Goal: Navigation & Orientation: Find specific page/section

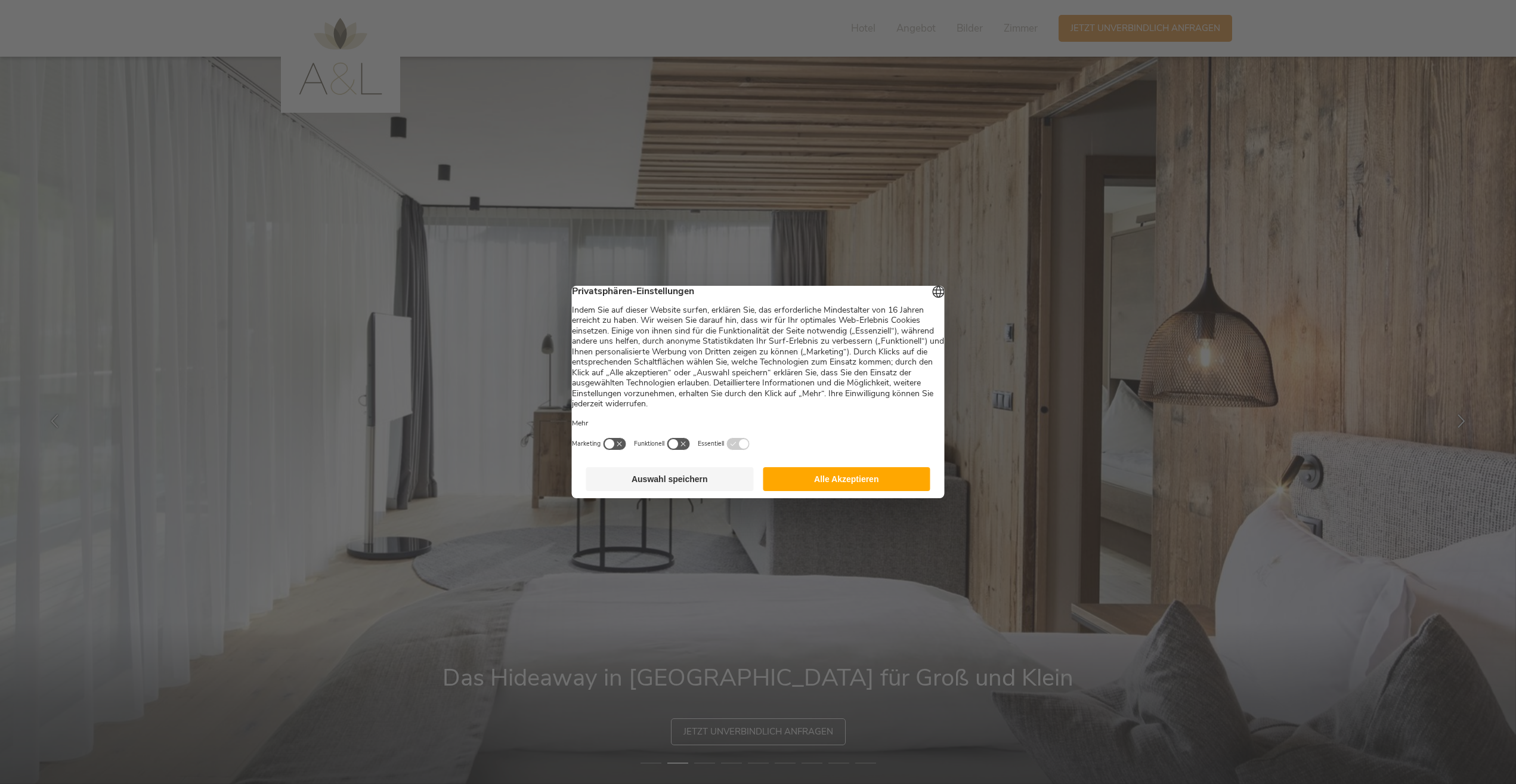
click at [849, 488] on button "Alle Akzeptieren" at bounding box center [846, 478] width 168 height 24
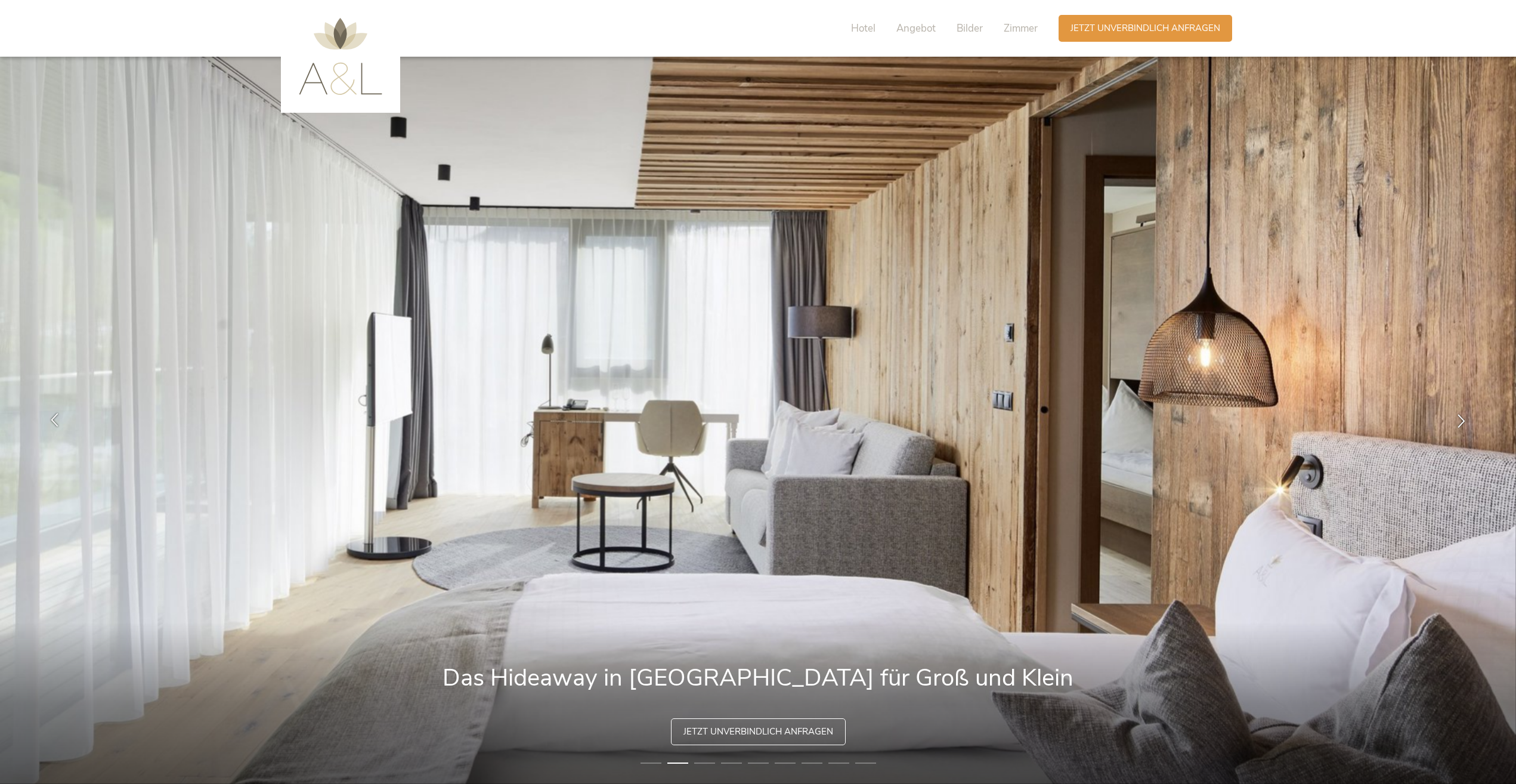
click at [59, 418] on icon at bounding box center [54, 419] width 14 height 14
click at [1461, 422] on icon at bounding box center [1462, 419] width 14 height 14
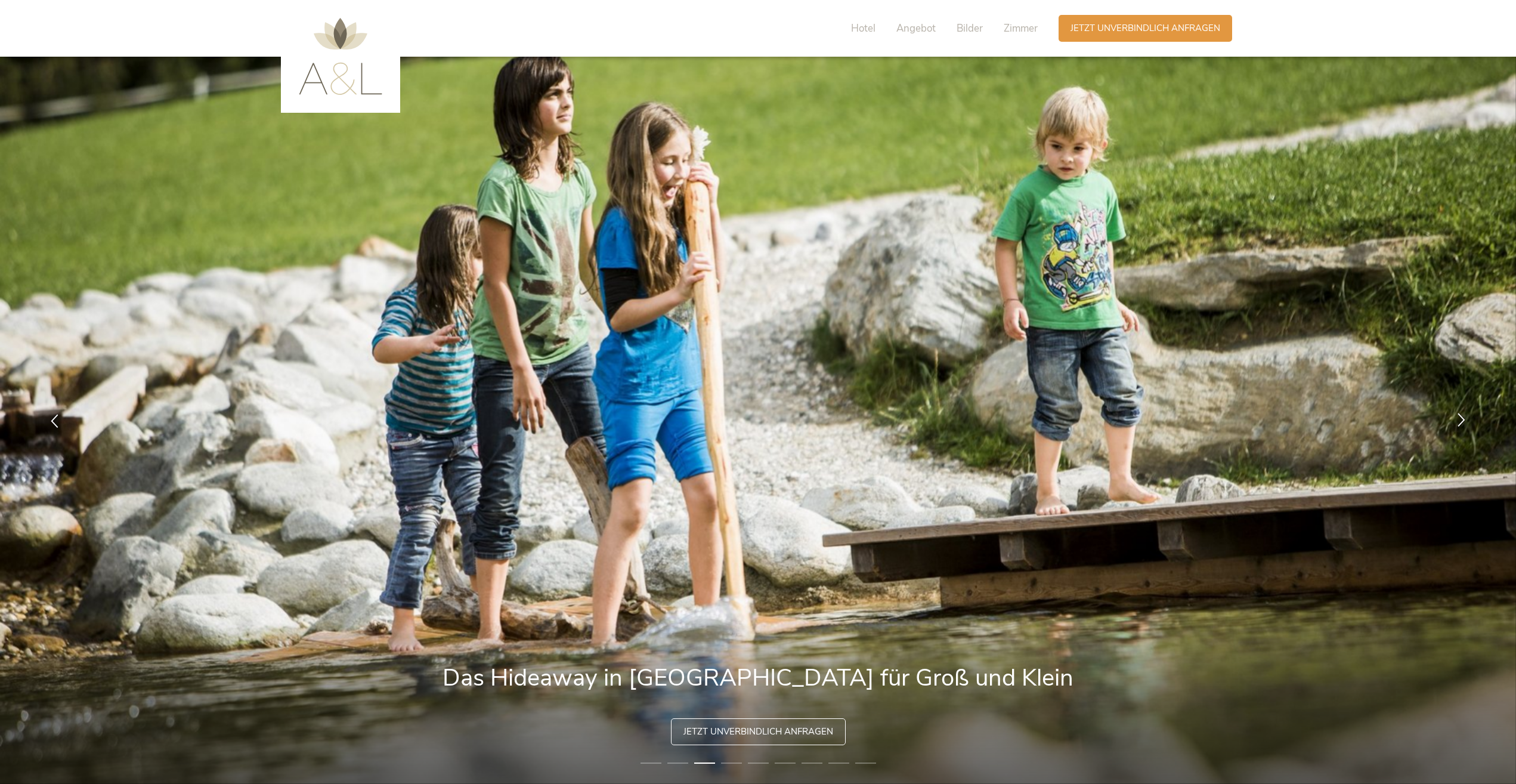
click at [1461, 422] on icon at bounding box center [1462, 419] width 14 height 14
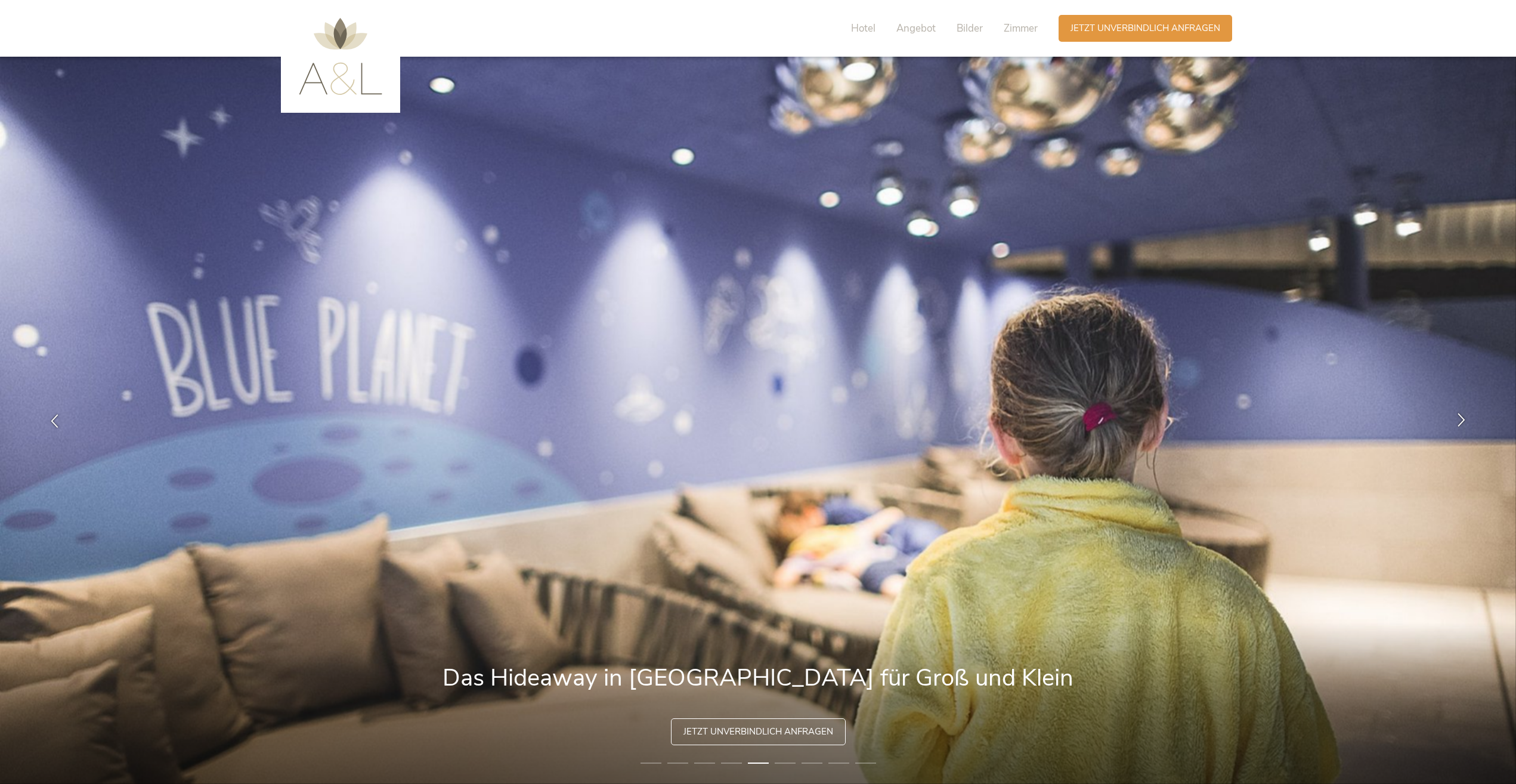
click at [1461, 422] on icon at bounding box center [1462, 419] width 14 height 14
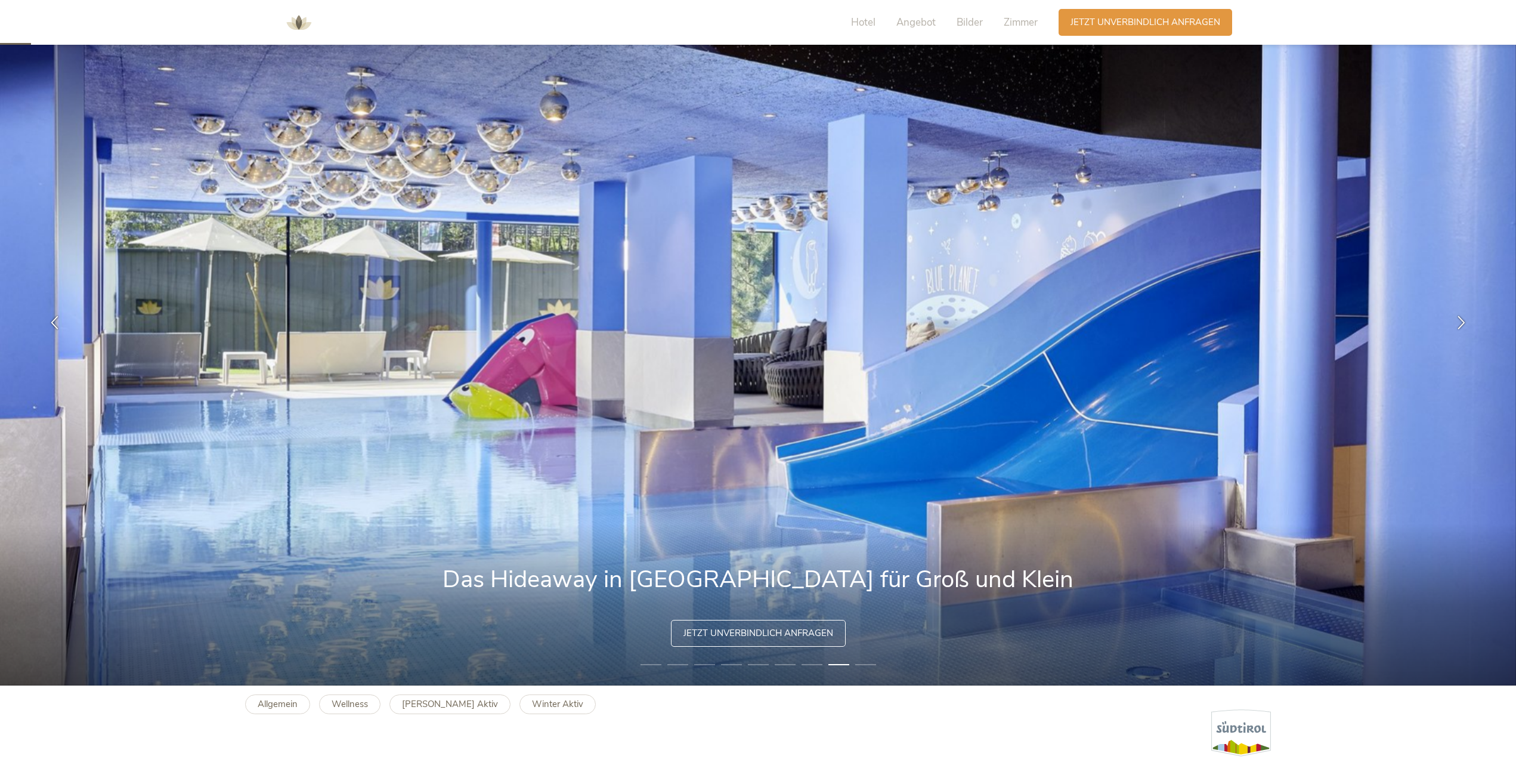
scroll to position [119, 0]
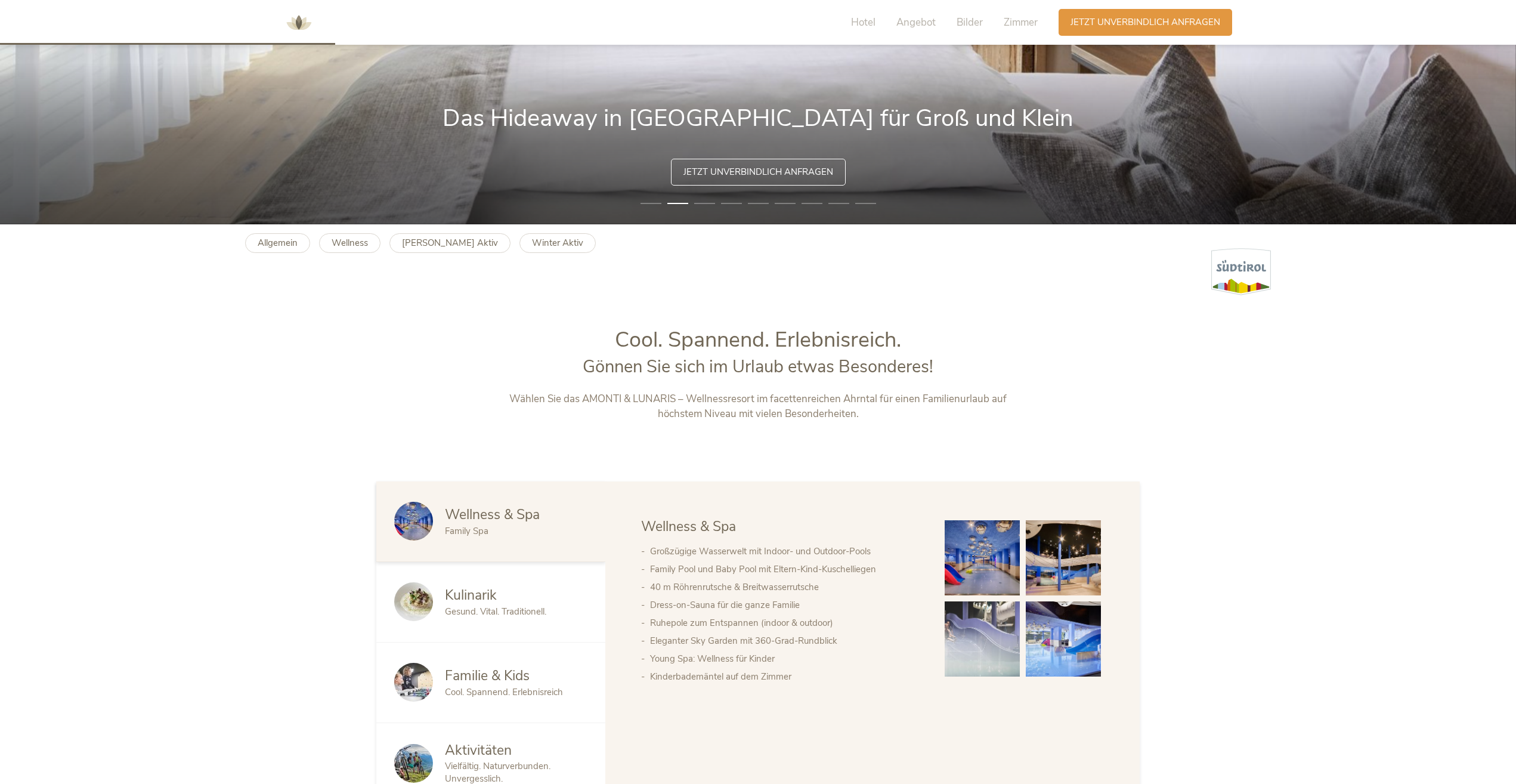
scroll to position [477, 0]
